Goal: Information Seeking & Learning: Learn about a topic

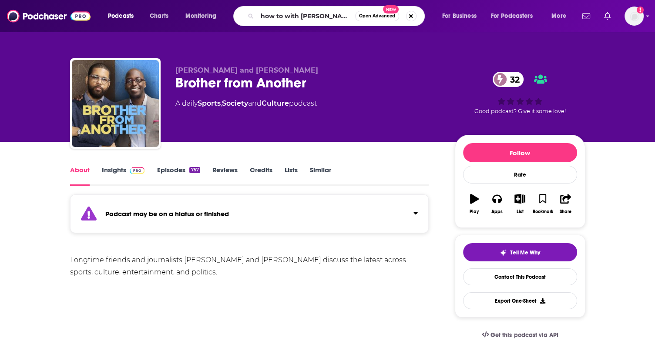
type input "how to with [PERSON_NAME]"
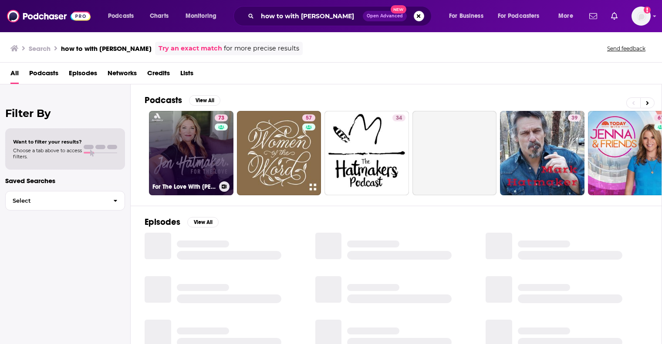
click at [198, 152] on link "73 For The Love With Jen Hatmaker Podcast" at bounding box center [191, 153] width 84 height 84
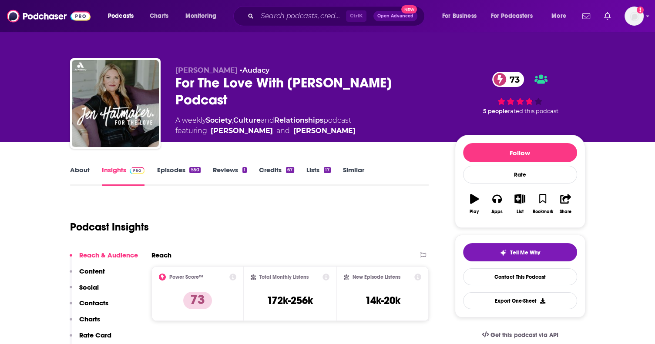
click at [80, 173] on link "About" at bounding box center [80, 176] width 20 height 20
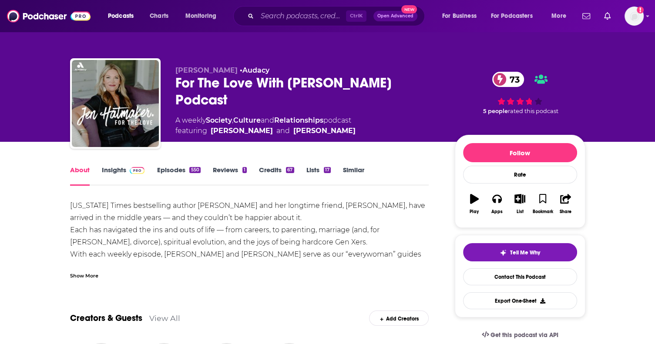
click at [93, 272] on div "Show More" at bounding box center [84, 275] width 28 height 8
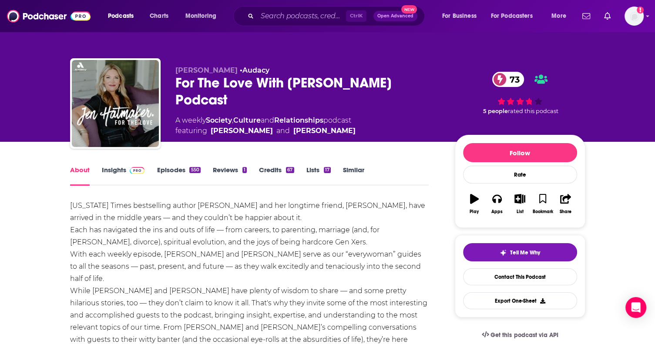
drag, startPoint x: 113, startPoint y: 313, endPoint x: 125, endPoint y: 305, distance: 14.9
click at [113, 313] on div "New York Times bestselling author Jen Hatmaker and her longtime friend, Amy Har…" at bounding box center [249, 285] width 359 height 171
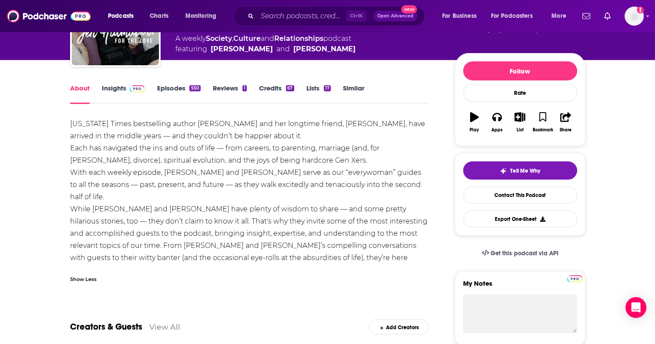
scroll to position [87, 0]
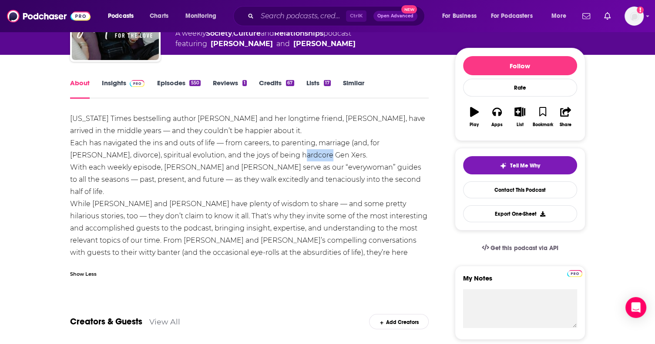
drag, startPoint x: 282, startPoint y: 153, endPoint x: 251, endPoint y: 155, distance: 30.5
click at [251, 155] on div "New York Times bestselling author Jen Hatmaker and her longtime friend, Amy Har…" at bounding box center [249, 198] width 359 height 171
click at [248, 155] on div "New York Times bestselling author Jen Hatmaker and her longtime friend, Amy Har…" at bounding box center [249, 198] width 359 height 171
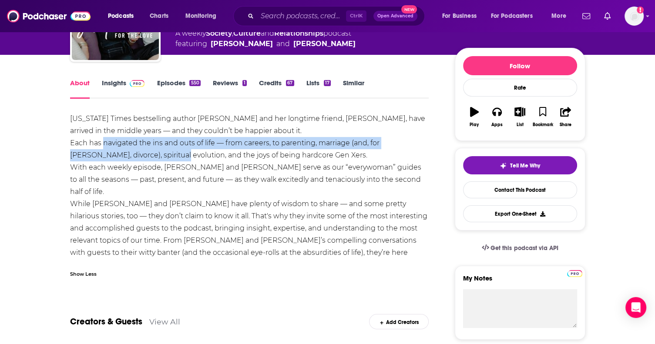
drag, startPoint x: 131, startPoint y: 155, endPoint x: 104, endPoint y: 148, distance: 28.0
click at [104, 148] on div "New York Times bestselling author Jen Hatmaker and her longtime friend, Amy Har…" at bounding box center [249, 198] width 359 height 171
copy div "navigated the ins and outs of life — from careers, to parenting, marriage (and,…"
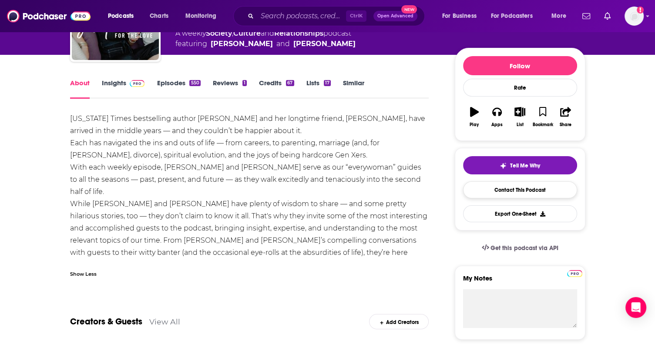
drag, startPoint x: 597, startPoint y: 200, endPoint x: 538, endPoint y: 186, distance: 60.7
click at [133, 84] on img at bounding box center [137, 83] width 15 height 7
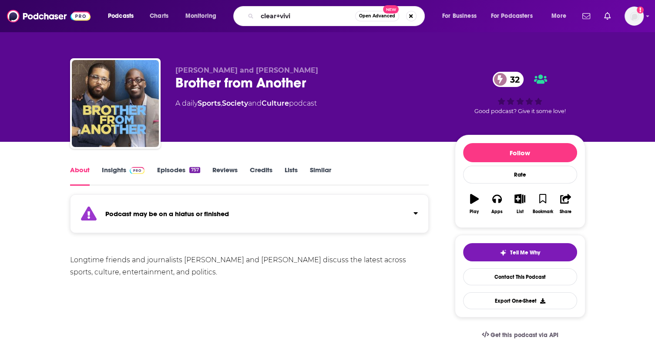
type input "clear+vivid"
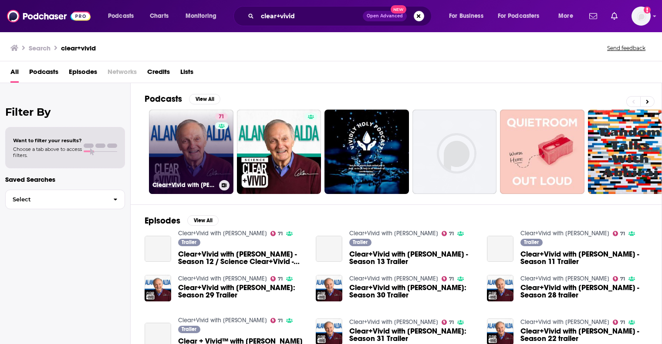
click at [205, 159] on link "71 Clear+Vivid with [PERSON_NAME]" at bounding box center [191, 152] width 84 height 84
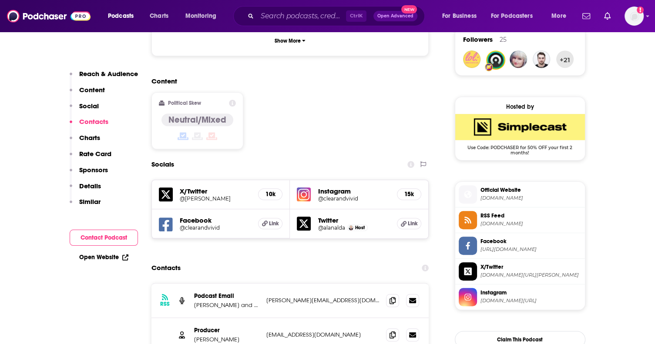
scroll to position [740, 0]
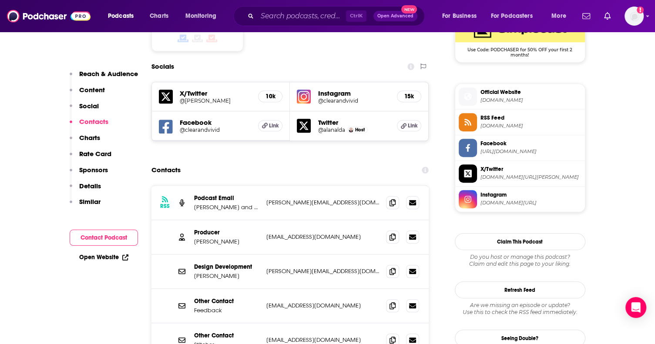
click at [331, 8] on div "Ctrl K Open Advanced New" at bounding box center [329, 16] width 192 height 20
click at [317, 16] on input "Search podcasts, credits, & more..." at bounding box center [301, 16] width 89 height 14
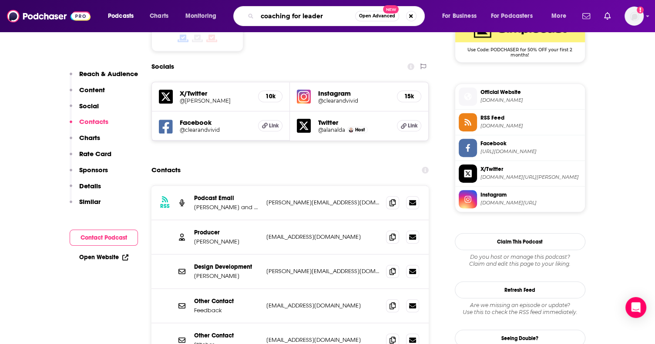
type input "coaching for leaders"
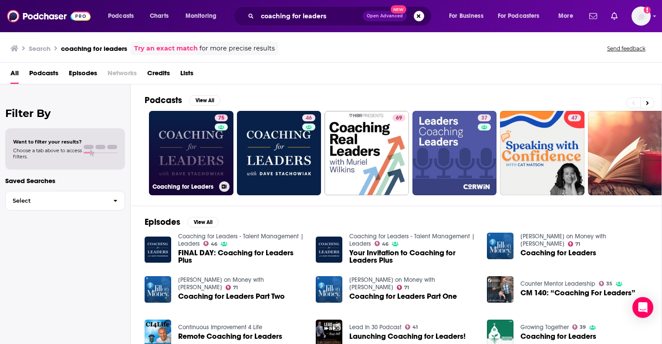
click at [204, 161] on link "75 Coaching for Leaders" at bounding box center [191, 153] width 84 height 84
